Goal: Information Seeking & Learning: Check status

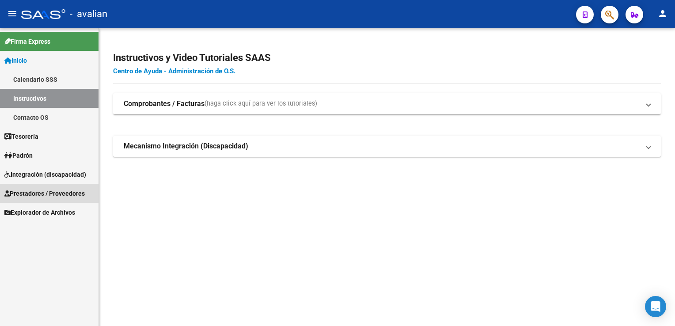
click at [35, 189] on span "Prestadores / Proveedores" at bounding box center [44, 194] width 80 height 10
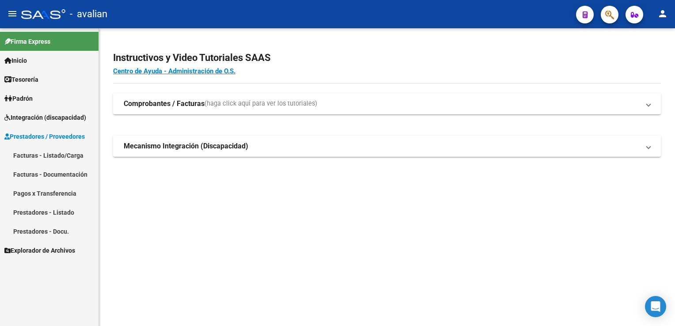
click at [46, 157] on link "Facturas - Listado/Carga" at bounding box center [49, 155] width 98 height 19
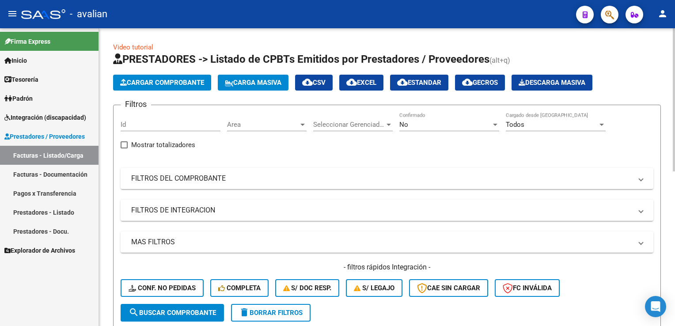
click at [242, 122] on span "Area" at bounding box center [263, 125] width 72 height 8
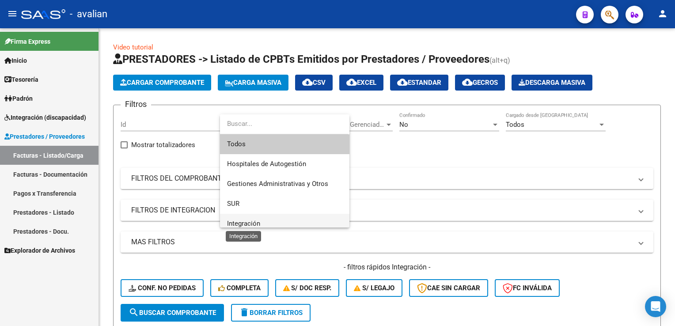
click at [247, 220] on span "Integración" at bounding box center [243, 224] width 33 height 8
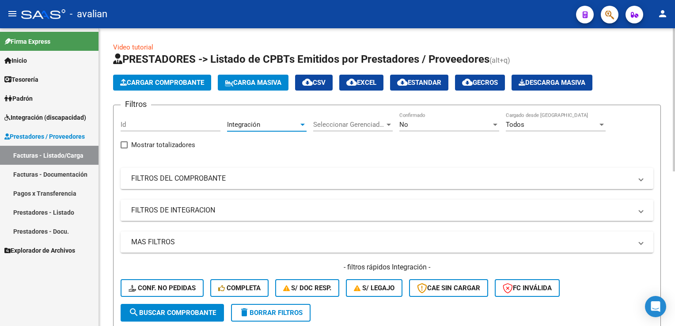
scroll to position [44, 0]
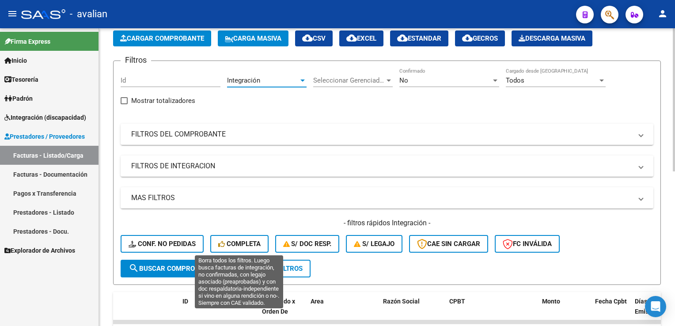
click at [235, 238] on button "Completa" at bounding box center [239, 244] width 58 height 18
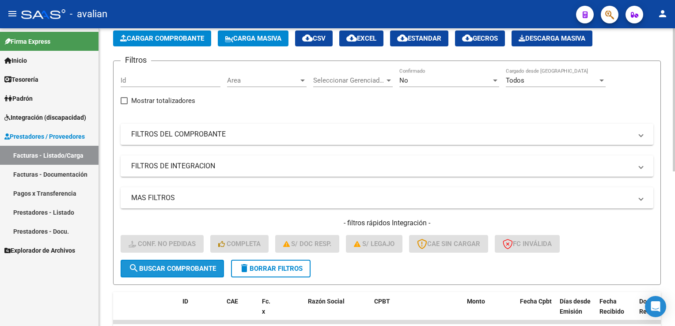
click at [176, 268] on span "search Buscar Comprobante" at bounding box center [172, 269] width 87 height 8
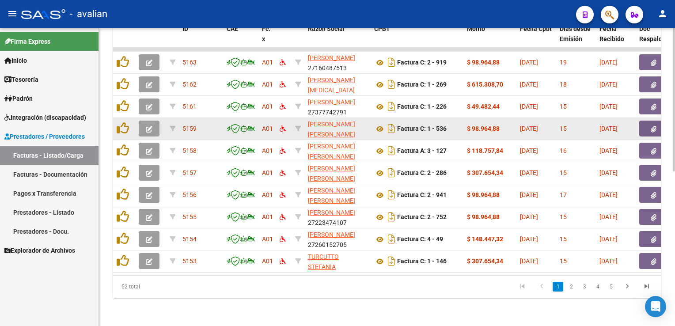
scroll to position [322, 0]
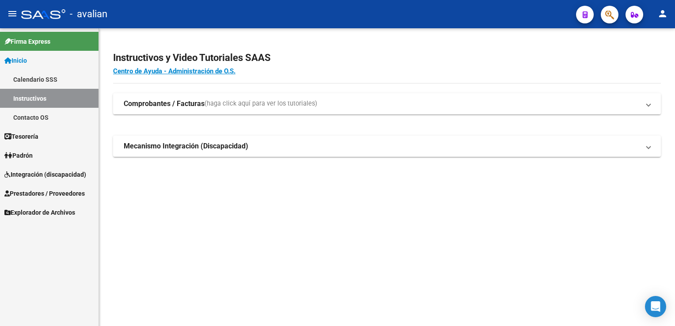
drag, startPoint x: 42, startPoint y: 174, endPoint x: 46, endPoint y: 177, distance: 4.8
click at [42, 174] on span "Integración (discapacidad)" at bounding box center [45, 175] width 82 height 10
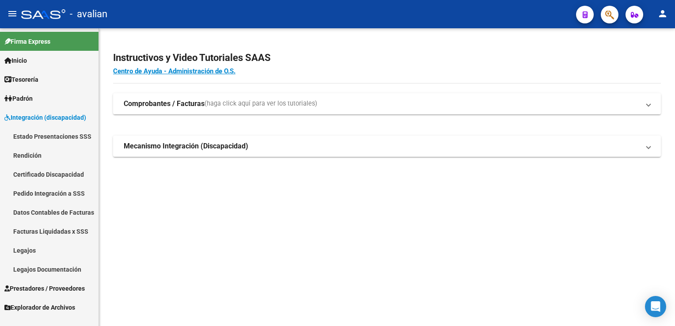
click at [30, 255] on link "Legajos" at bounding box center [49, 250] width 98 height 19
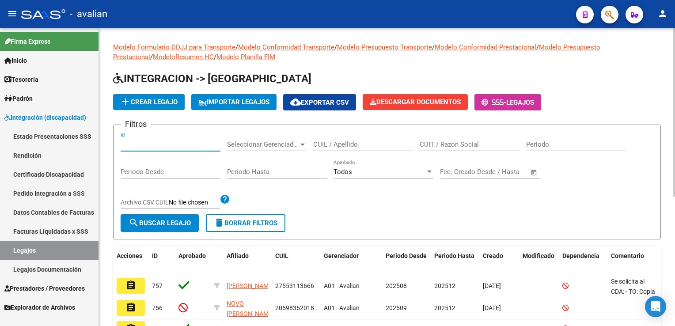
click at [178, 148] on input "Id" at bounding box center [171, 144] width 100 height 8
paste input "27572984708"
type input "27572984708"
click at [170, 221] on span "search Buscar Legajo" at bounding box center [160, 223] width 62 height 8
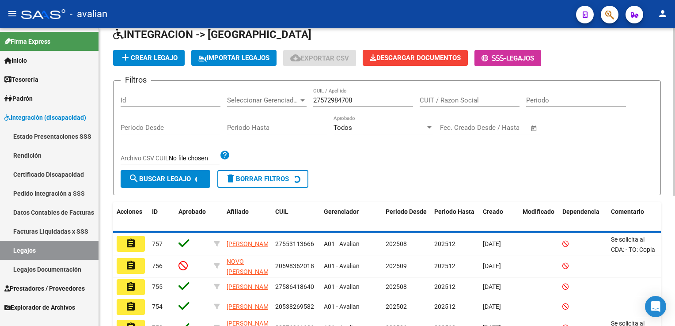
scroll to position [30, 0]
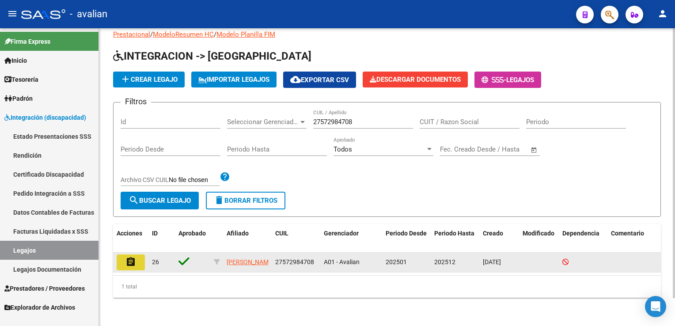
click at [135, 257] on mat-icon "assignment" at bounding box center [130, 262] width 11 height 11
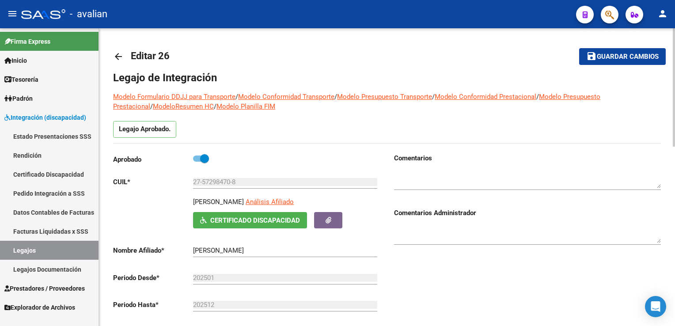
click at [121, 55] on mat-icon "arrow_back" at bounding box center [118, 56] width 11 height 11
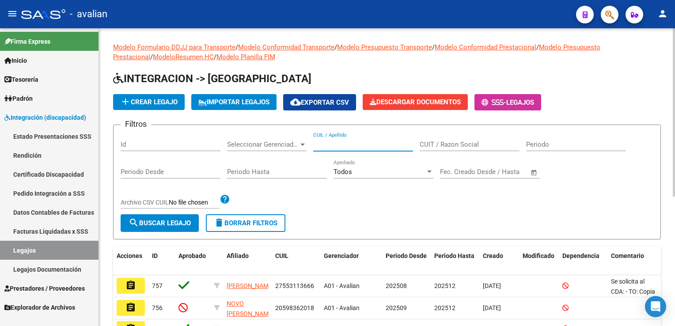
click at [344, 143] on input "CUIL / Apellido" at bounding box center [363, 144] width 100 height 8
paste input "20561517224"
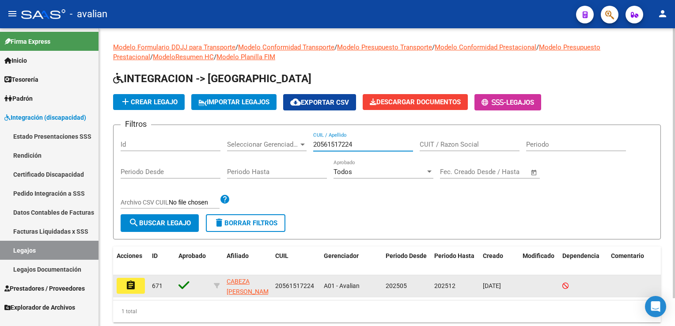
type input "20561517224"
click at [129, 287] on mat-icon "assignment" at bounding box center [130, 285] width 11 height 11
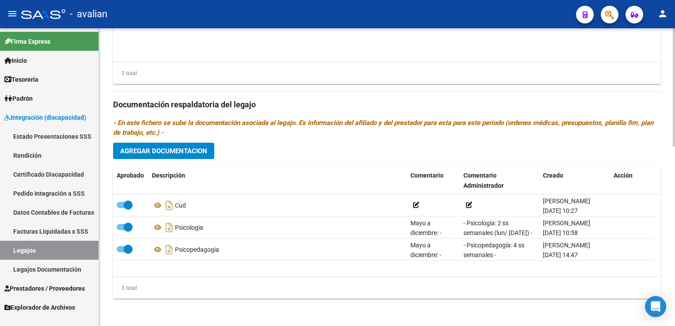
scroll to position [231, 0]
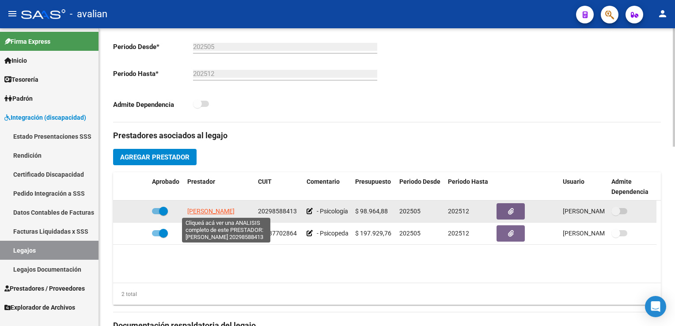
click at [235, 210] on span "MORALES PABLO EDUARDO" at bounding box center [210, 211] width 47 height 7
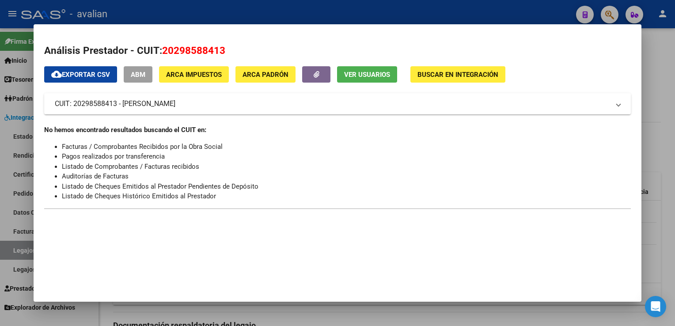
click at [276, 11] on div at bounding box center [337, 163] width 675 height 326
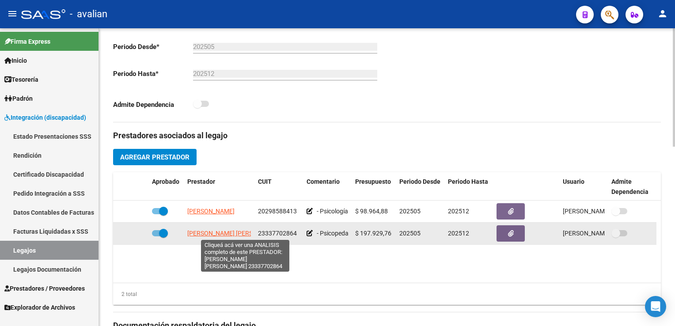
click at [218, 233] on span "GUTIERREZ PASTRANA SILVANA LEONOR" at bounding box center [235, 233] width 96 height 7
type textarea "23337702864"
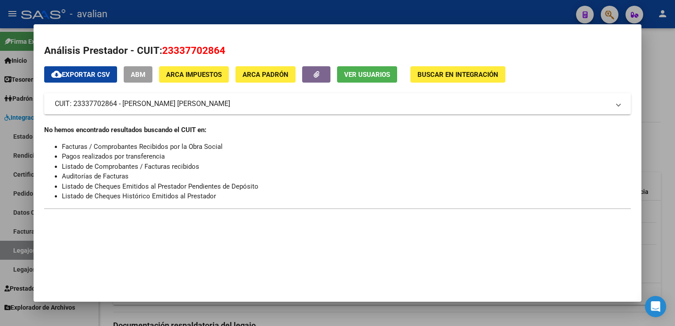
click at [272, 13] on div at bounding box center [337, 163] width 675 height 326
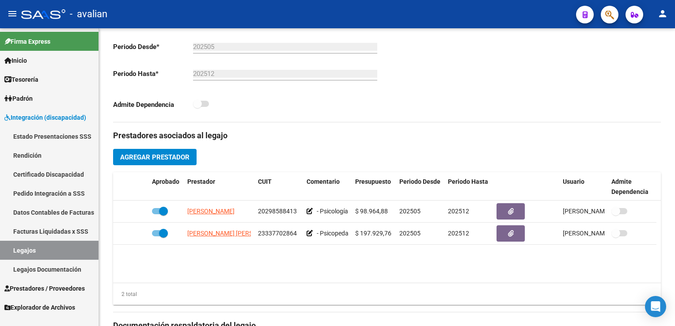
click at [57, 121] on span "Integración (discapacidad)" at bounding box center [45, 118] width 82 height 10
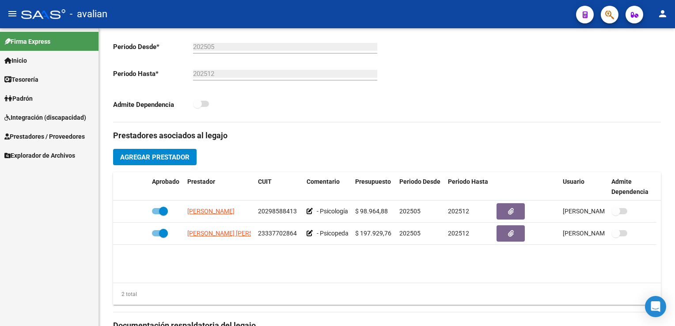
click at [60, 139] on span "Prestadores / Proveedores" at bounding box center [44, 137] width 80 height 10
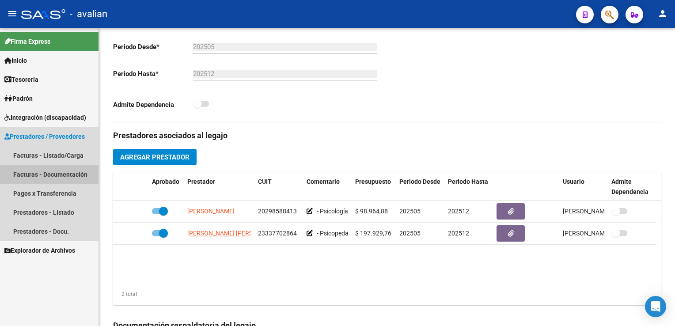
click at [53, 173] on link "Facturas - Documentación" at bounding box center [49, 174] width 98 height 19
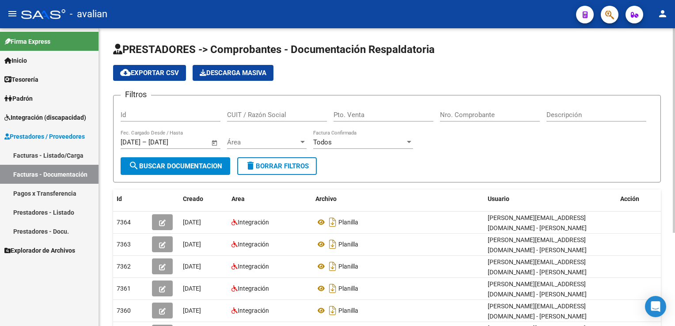
click at [128, 118] on div "Id" at bounding box center [171, 111] width 100 height 19
paste input "23337702864"
type input "23337702864"
click at [241, 144] on span "Área" at bounding box center [263, 142] width 72 height 8
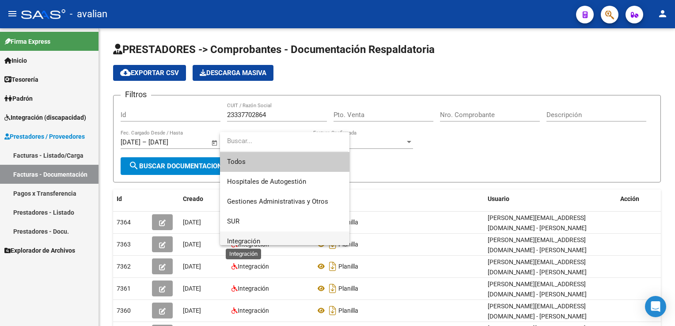
click at [244, 239] on span "Integración" at bounding box center [243, 241] width 33 height 8
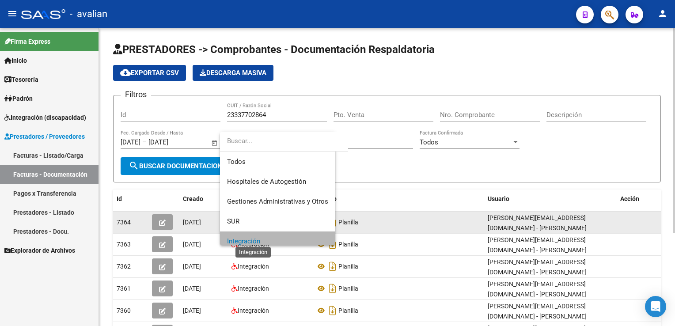
scroll to position [5, 0]
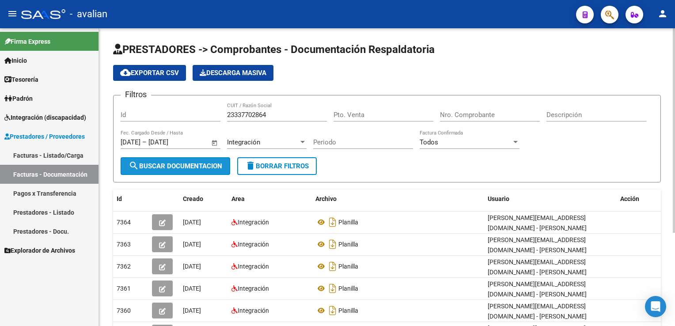
click at [189, 165] on span "search Buscar Documentacion" at bounding box center [176, 166] width 94 height 8
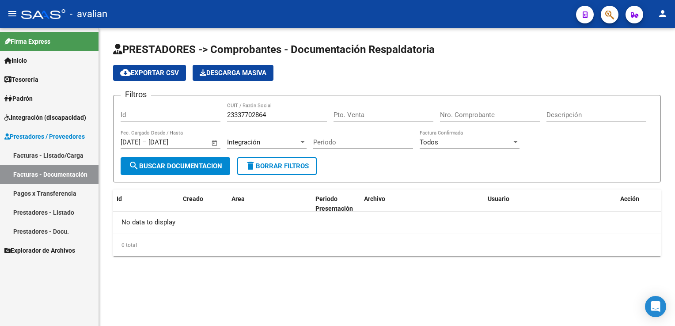
click at [53, 117] on span "Integración (discapacidad)" at bounding box center [45, 118] width 82 height 10
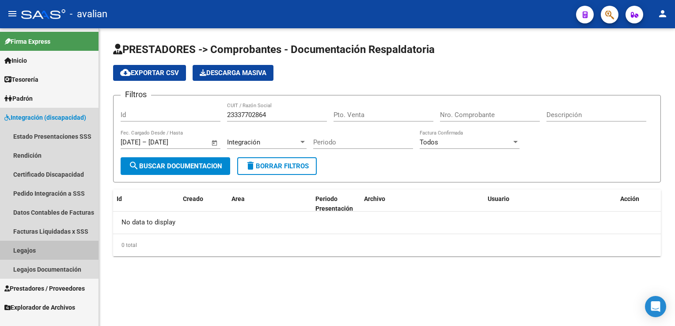
click at [26, 252] on link "Legajos" at bounding box center [49, 250] width 98 height 19
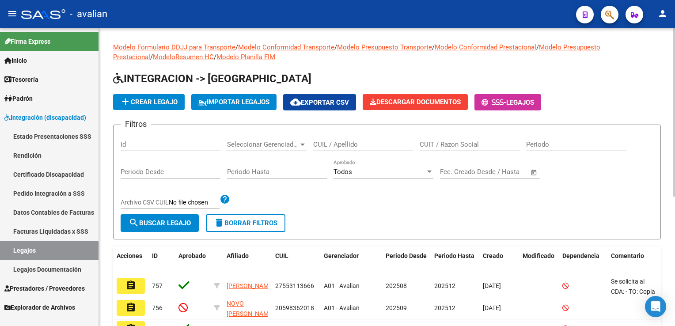
click at [361, 140] on input "CUIL / Apellido" at bounding box center [363, 144] width 100 height 8
paste input "20523192532"
type input "20523192532"
click at [188, 222] on span "search Buscar Legajo" at bounding box center [160, 223] width 62 height 8
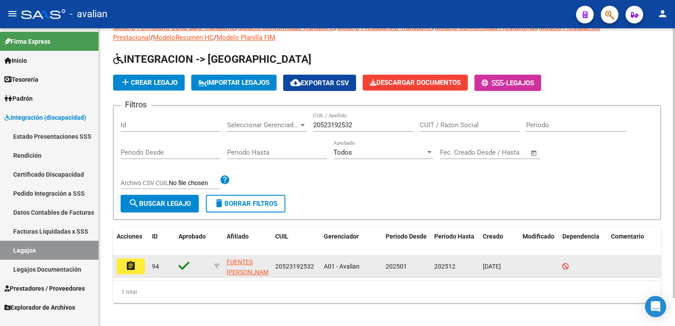
scroll to position [30, 0]
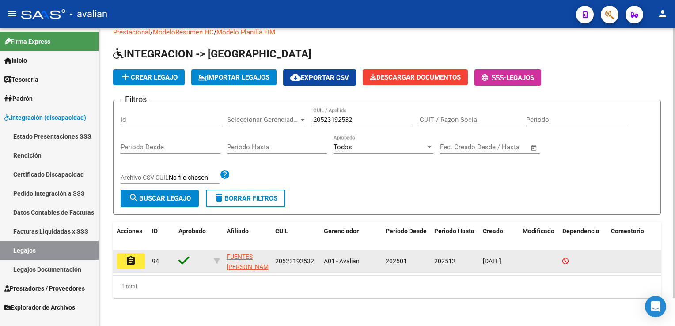
click at [127, 255] on mat-icon "assignment" at bounding box center [130, 260] width 11 height 11
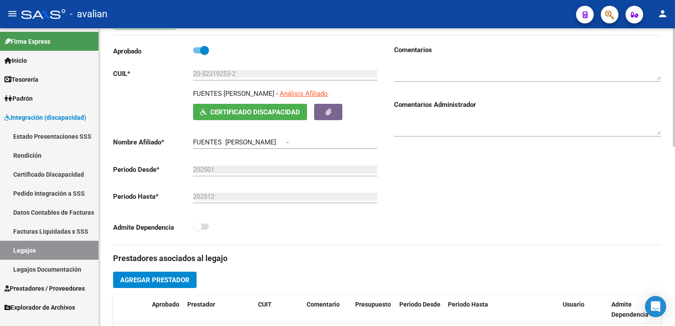
type input "FUENTES TIZIANO BAUTISTA"
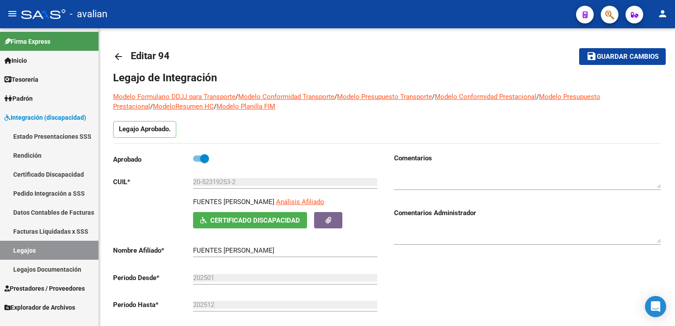
click at [57, 115] on span "Integración (discapacidad)" at bounding box center [45, 118] width 82 height 10
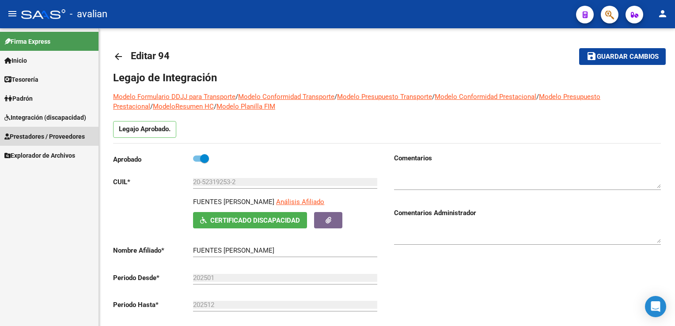
click at [41, 134] on span "Prestadores / Proveedores" at bounding box center [44, 137] width 80 height 10
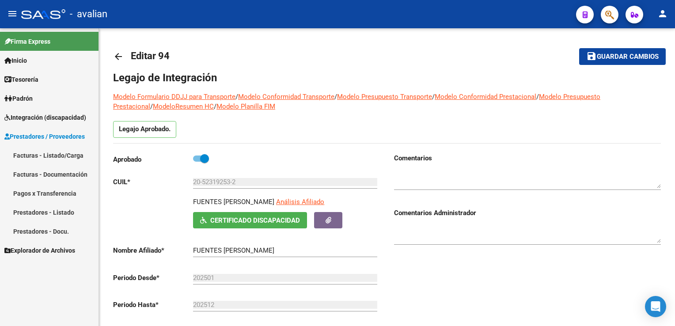
click at [58, 157] on link "Facturas - Listado/Carga" at bounding box center [49, 155] width 98 height 19
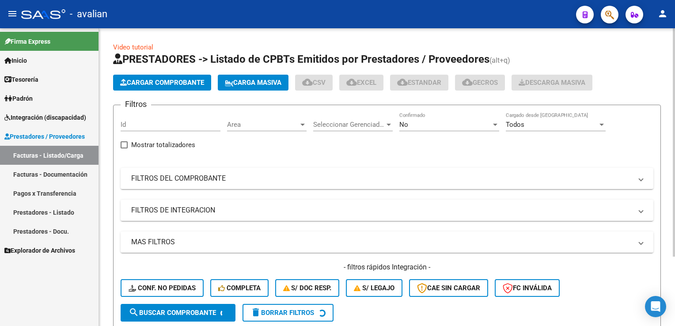
click at [175, 131] on div "Id" at bounding box center [171, 125] width 100 height 27
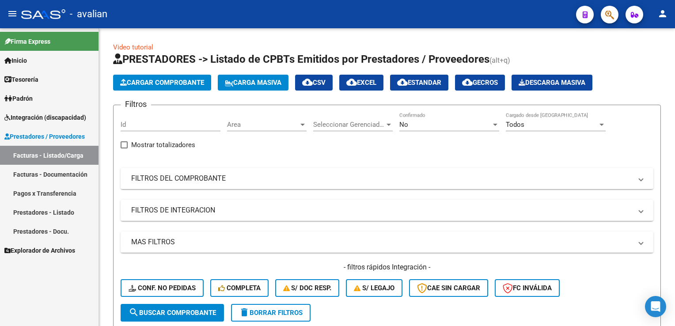
click at [43, 176] on link "Facturas - Documentación" at bounding box center [49, 174] width 98 height 19
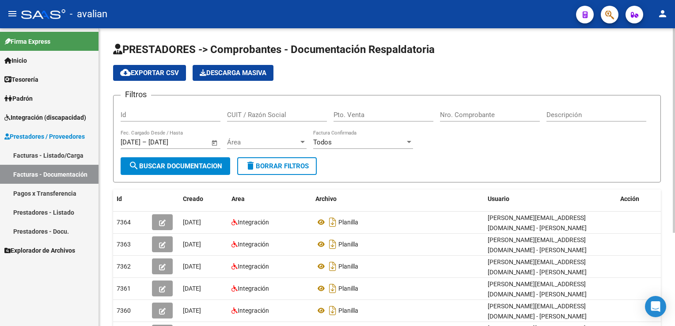
click at [177, 120] on div "Id" at bounding box center [171, 111] width 100 height 19
paste input "27303786150"
type input "27303786150"
type input "2"
type input "223"
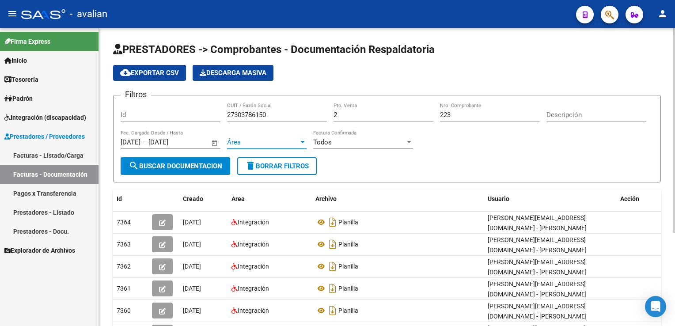
click at [236, 141] on span "Área" at bounding box center [263, 142] width 72 height 8
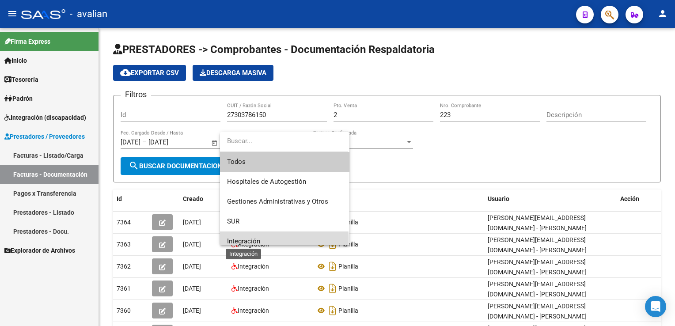
click at [248, 239] on span "Integración" at bounding box center [243, 241] width 33 height 8
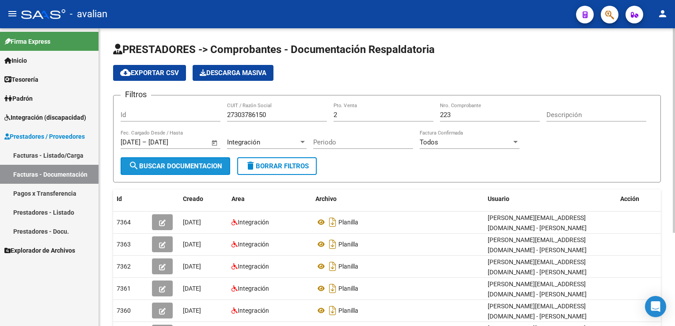
click at [191, 169] on span "search Buscar Documentacion" at bounding box center [176, 166] width 94 height 8
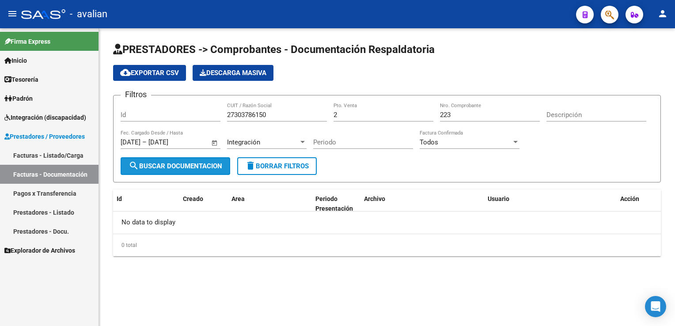
click at [190, 169] on span "search Buscar Documentacion" at bounding box center [176, 166] width 94 height 8
drag, startPoint x: 351, startPoint y: 114, endPoint x: 312, endPoint y: 116, distance: 38.9
click at [312, 116] on div "Filtros Id 27303786150 CUIT / Razón Social 2 Pto. Venta 223 Nro. Comprobante De…" at bounding box center [387, 129] width 533 height 55
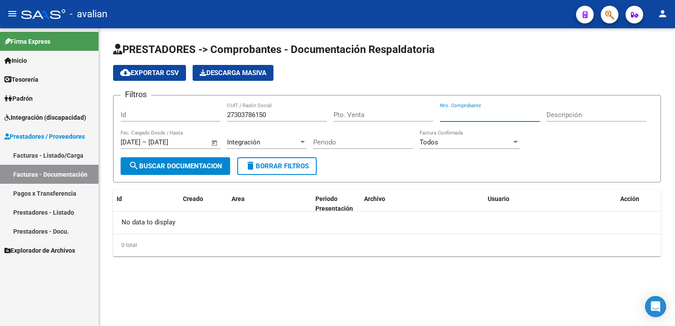
click at [182, 163] on span "search Buscar Documentacion" at bounding box center [176, 166] width 94 height 8
